Goal: Information Seeking & Learning: Compare options

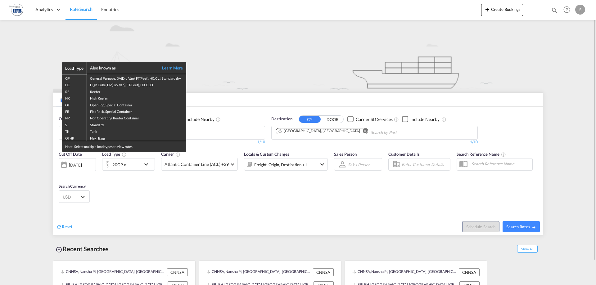
drag, startPoint x: 218, startPoint y: 131, endPoint x: 184, endPoint y: 134, distance: 34.0
click at [218, 131] on div "Load Type Also known as Learn More GP General Purpose, DV(Dry Van), FT(Feet), H…" at bounding box center [298, 142] width 596 height 285
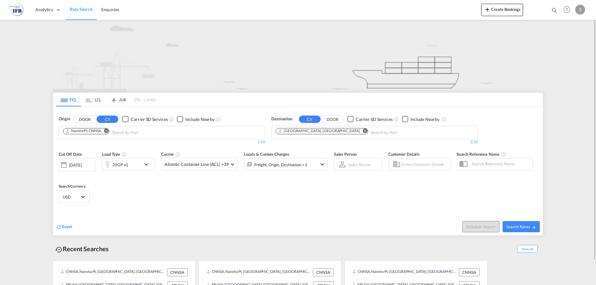
click at [107, 132] on md-icon "Remove" at bounding box center [106, 131] width 5 height 5
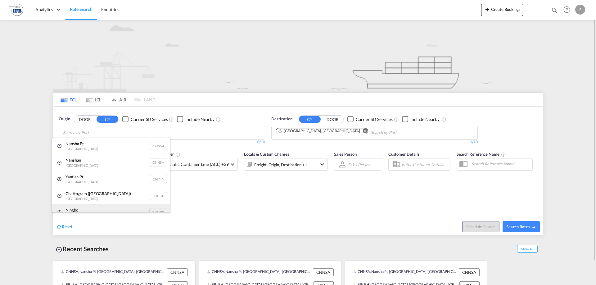
click at [104, 207] on div "Ningbo China CNNGB" at bounding box center [111, 212] width 118 height 17
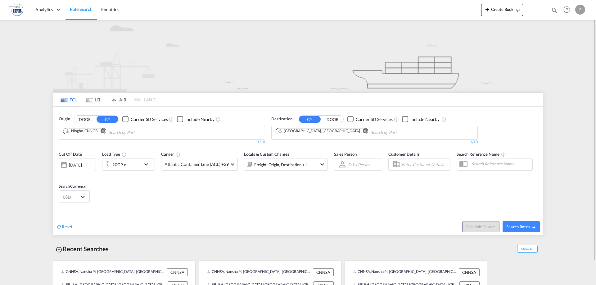
click at [135, 167] on div "20GP x1" at bounding box center [121, 164] width 39 height 12
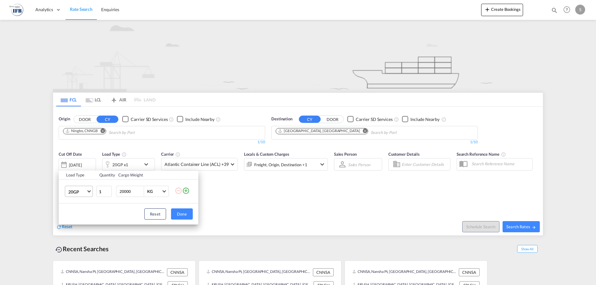
click at [90, 192] on span "Choose: \a20GP" at bounding box center [88, 190] width 3 height 3
click at [90, 217] on md-option "40HC" at bounding box center [84, 221] width 42 height 15
click at [76, 165] on div "Load Type Quantity Cargo Weight 40HC 1 20000 KG KG Load type addition is restri…" at bounding box center [298, 142] width 596 height 285
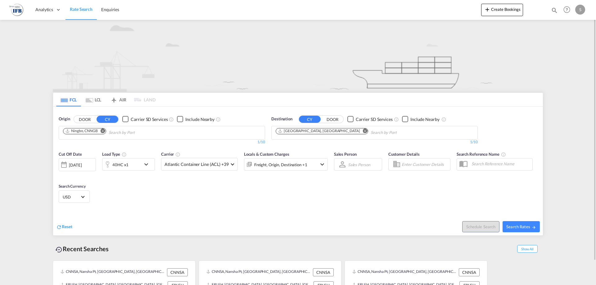
click at [80, 168] on div "[DATE]" at bounding box center [77, 164] width 37 height 13
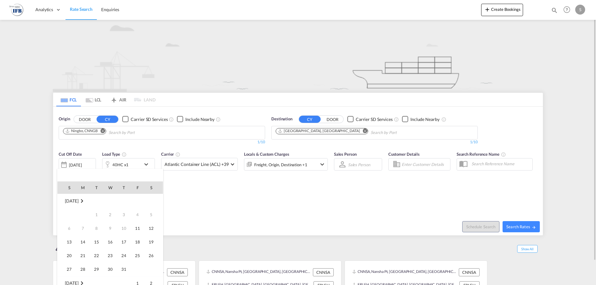
scroll to position [247, 0]
click at [123, 216] on span "9" at bounding box center [123, 214] width 13 height 13
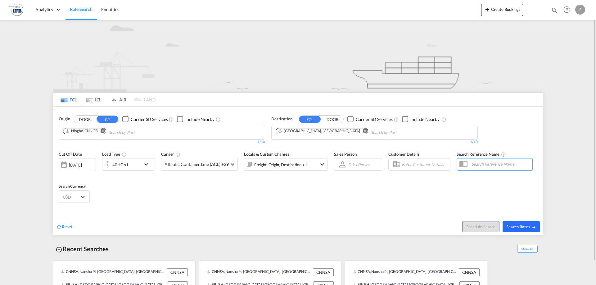
click at [524, 227] on span "Search Rates" at bounding box center [521, 226] width 30 height 5
type input "CNNGB to FRLEH / [DATE]"
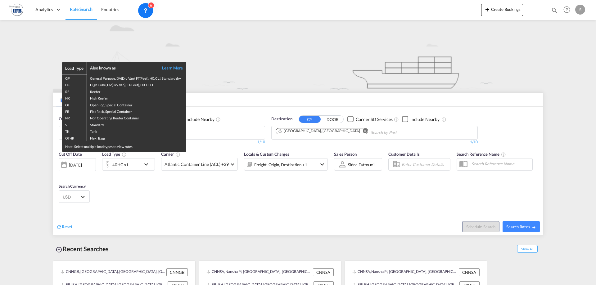
click at [83, 163] on div "Load Type Also known as Learn More GP General Purpose, DV(Dry Van), FT(Feet), H…" at bounding box center [298, 142] width 596 height 285
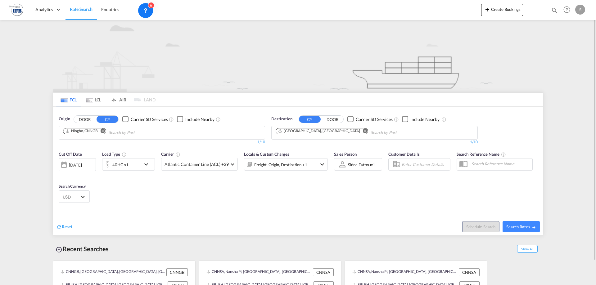
click at [84, 162] on div "[DATE]" at bounding box center [77, 164] width 37 height 13
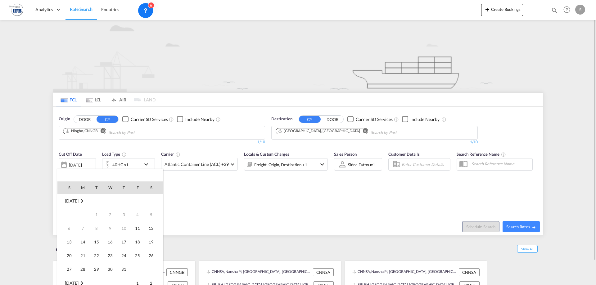
scroll to position [247, 0]
click at [106, 226] on span "15" at bounding box center [110, 228] width 12 height 12
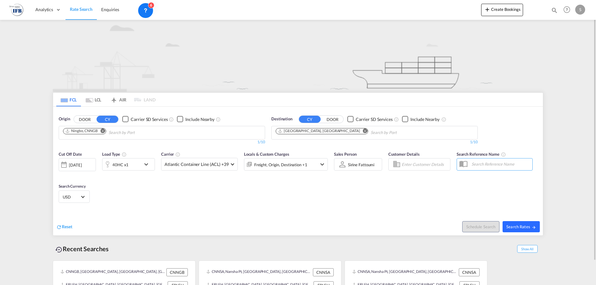
click at [511, 224] on button "Search Rates" at bounding box center [521, 226] width 37 height 11
type input "CNNGB to FRLEH / [DATE]"
